Goal: Find specific fact: Find specific fact

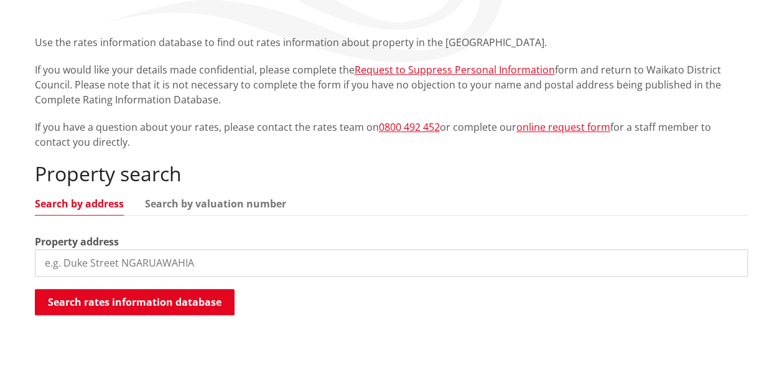
scroll to position [249, 0]
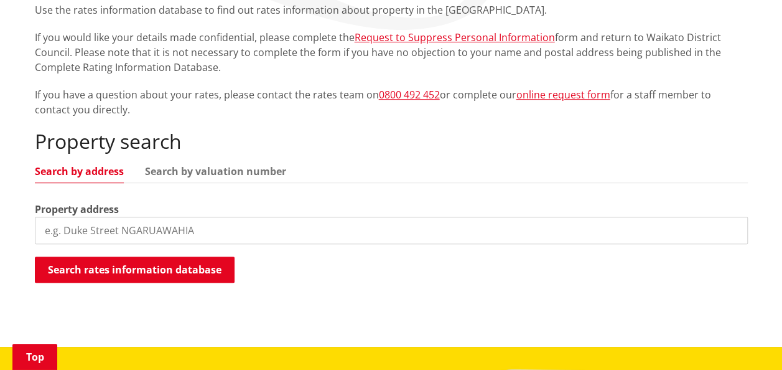
click at [230, 227] on input "search" at bounding box center [391, 230] width 713 height 27
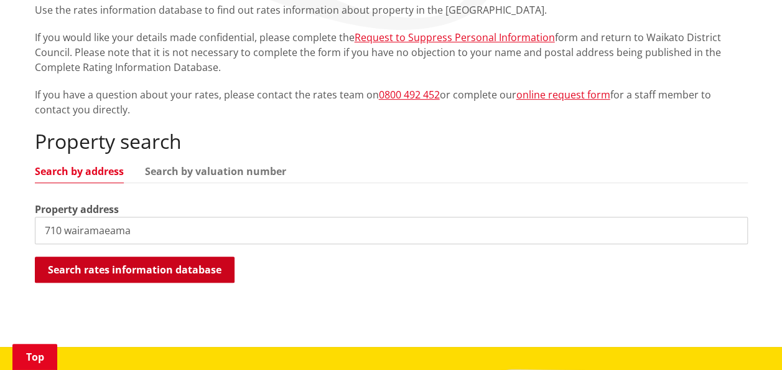
type input "710 wairamaeama"
click at [161, 264] on button "Search rates information database" at bounding box center [135, 269] width 200 height 26
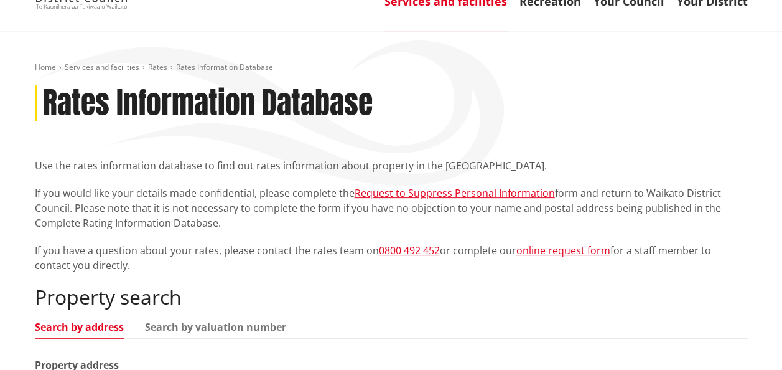
scroll to position [0, 0]
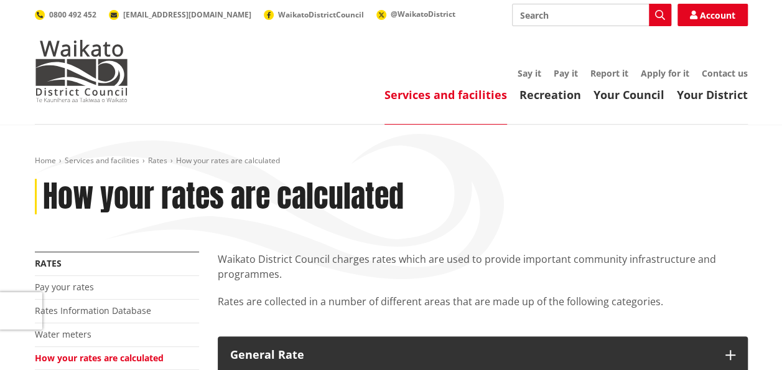
click at [610, 16] on input "Search" at bounding box center [591, 15] width 159 height 22
type input "rates"
click at [657, 16] on icon "button" at bounding box center [660, 15] width 10 height 10
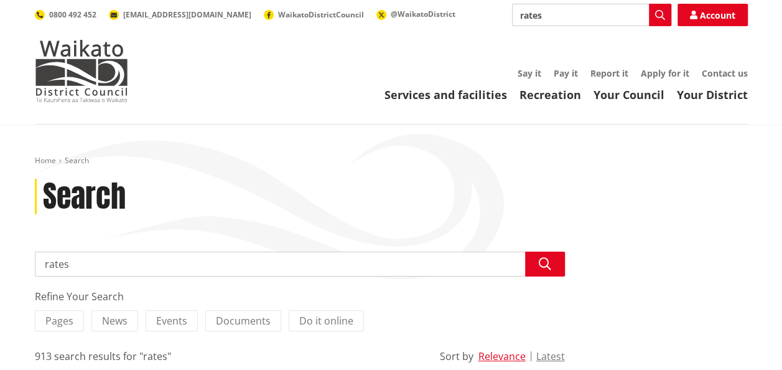
click at [125, 264] on input "rates" at bounding box center [300, 263] width 530 height 25
click at [658, 14] on icon "button" at bounding box center [660, 15] width 10 height 10
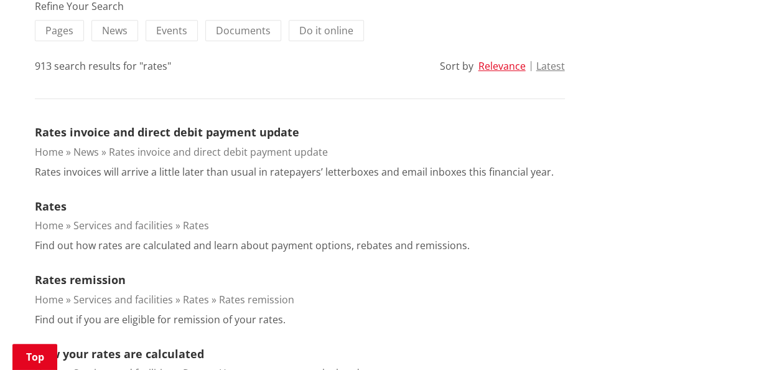
scroll to position [311, 0]
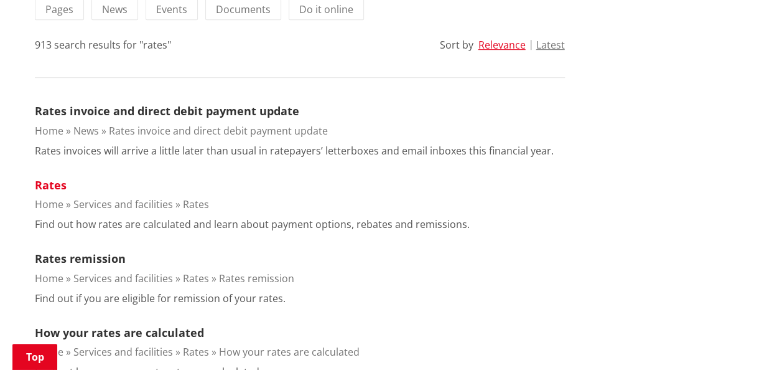
click at [47, 182] on link "Rates" at bounding box center [51, 184] width 32 height 15
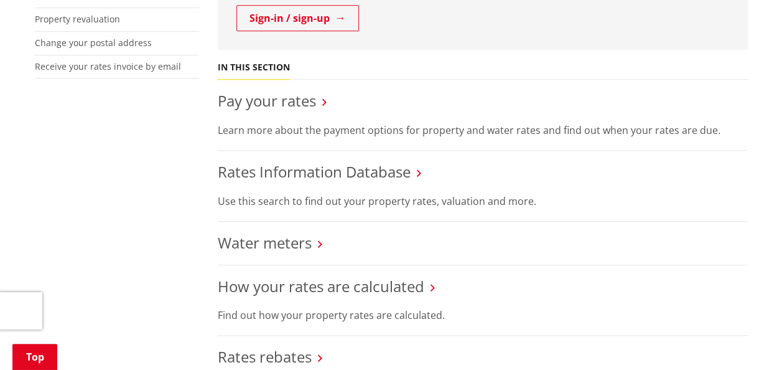
scroll to position [436, 0]
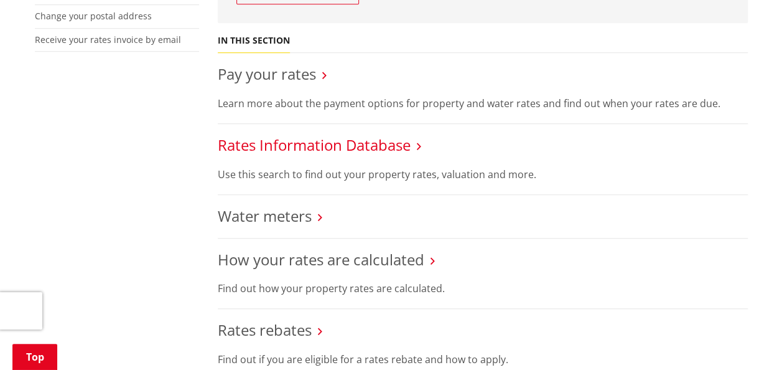
click at [316, 144] on link "Rates Information Database" at bounding box center [314, 144] width 193 height 21
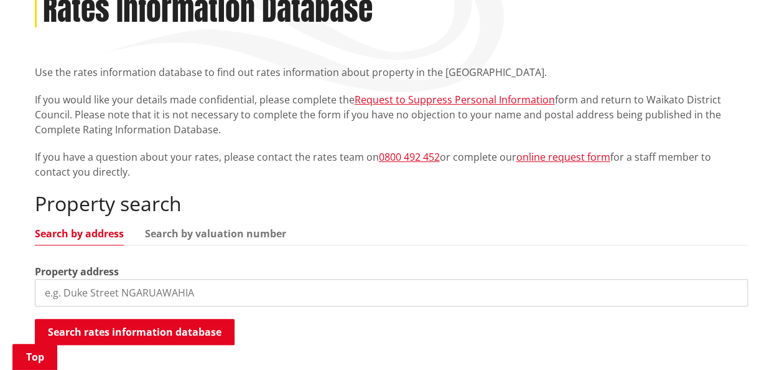
scroll to position [249, 0]
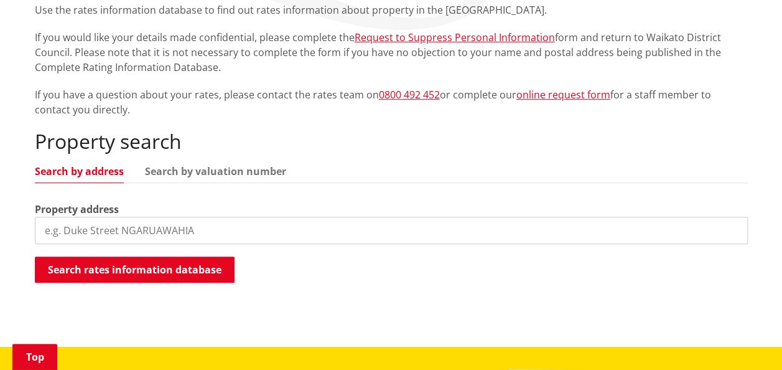
click at [195, 228] on input "search" at bounding box center [391, 230] width 713 height 27
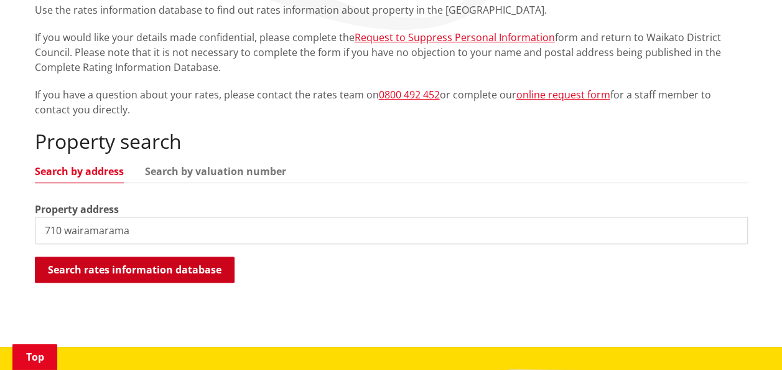
type input "710 wairamarama"
click at [162, 265] on button "Search rates information database" at bounding box center [135, 269] width 200 height 26
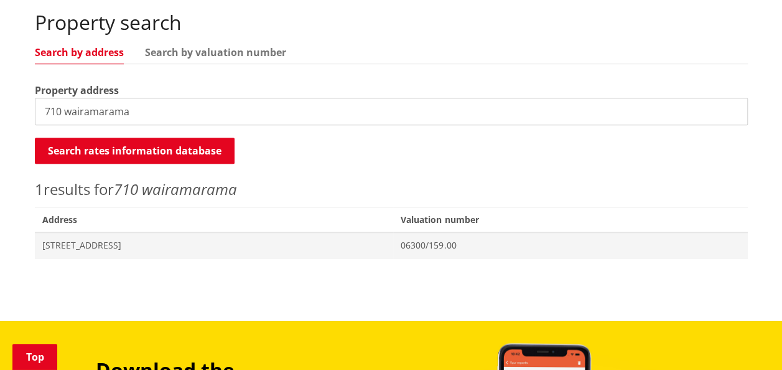
scroll to position [373, 0]
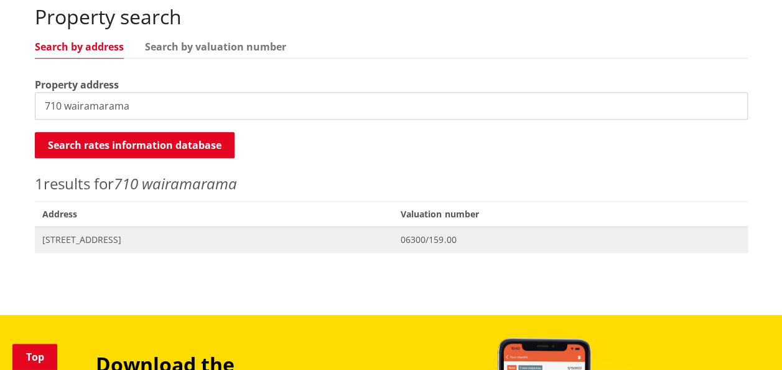
click at [200, 234] on span "[STREET_ADDRESS]" at bounding box center [214, 239] width 344 height 12
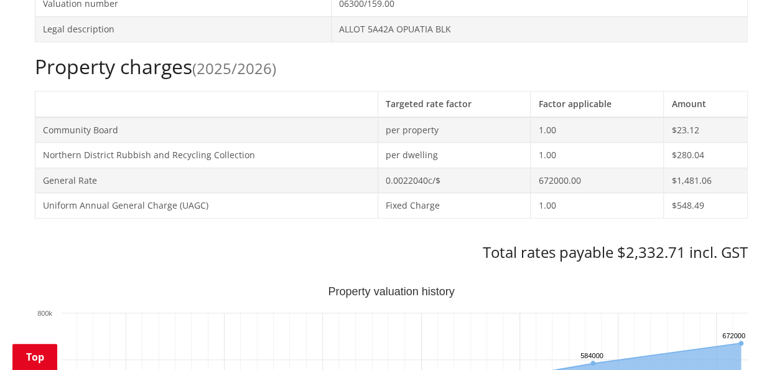
scroll to position [498, 0]
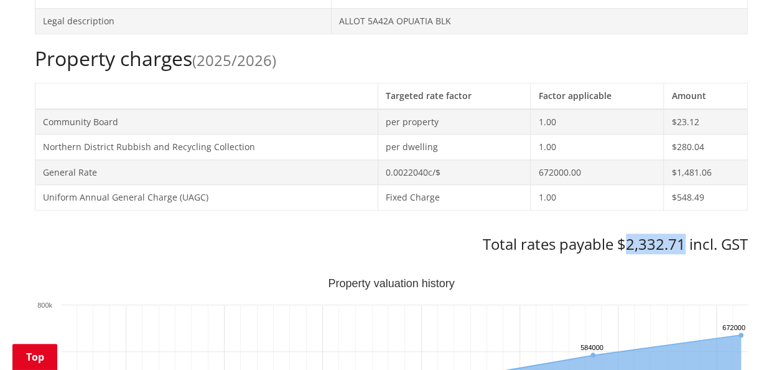
drag, startPoint x: 628, startPoint y: 240, endPoint x: 683, endPoint y: 235, distance: 55.7
click at [683, 235] on h3 "Total rates payable $2,332.71 incl. GST" at bounding box center [391, 244] width 713 height 18
copy h3 "2,332.71"
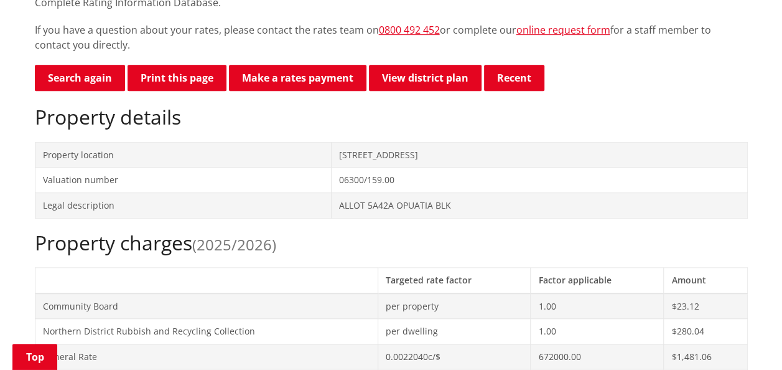
scroll to position [311, 0]
